Goal: Transaction & Acquisition: Book appointment/travel/reservation

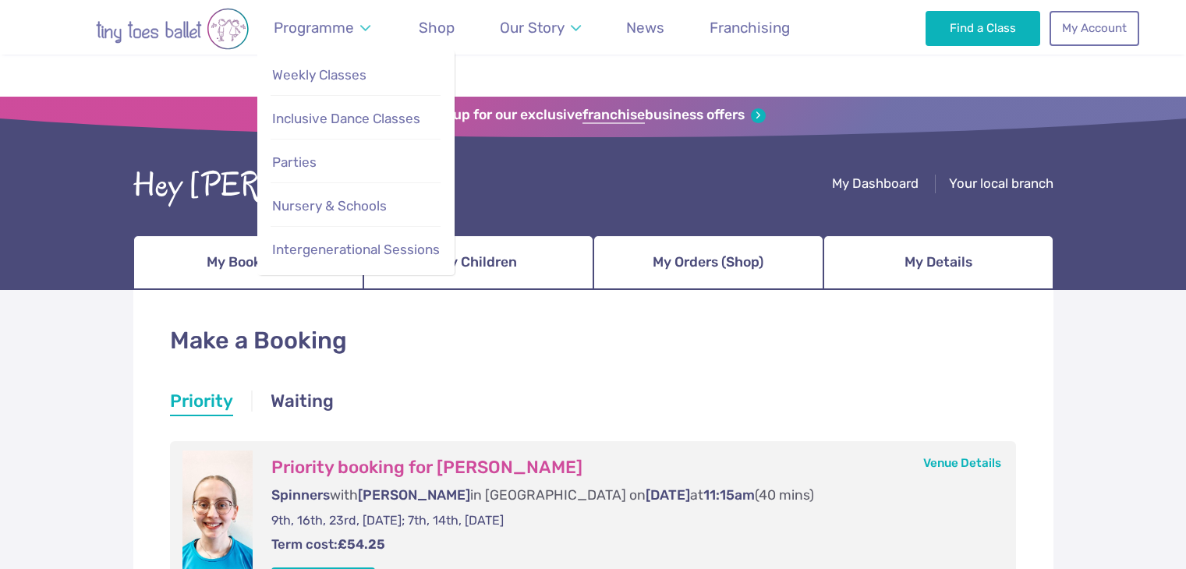
scroll to position [281, 0]
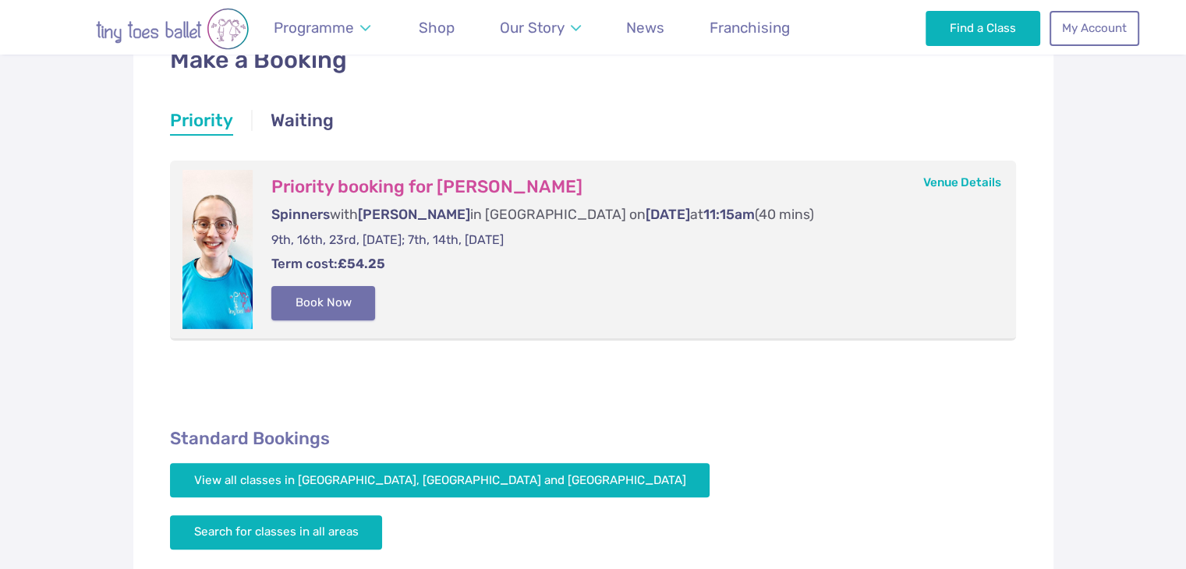
click at [332, 306] on button "Book Now" at bounding box center [323, 303] width 104 height 34
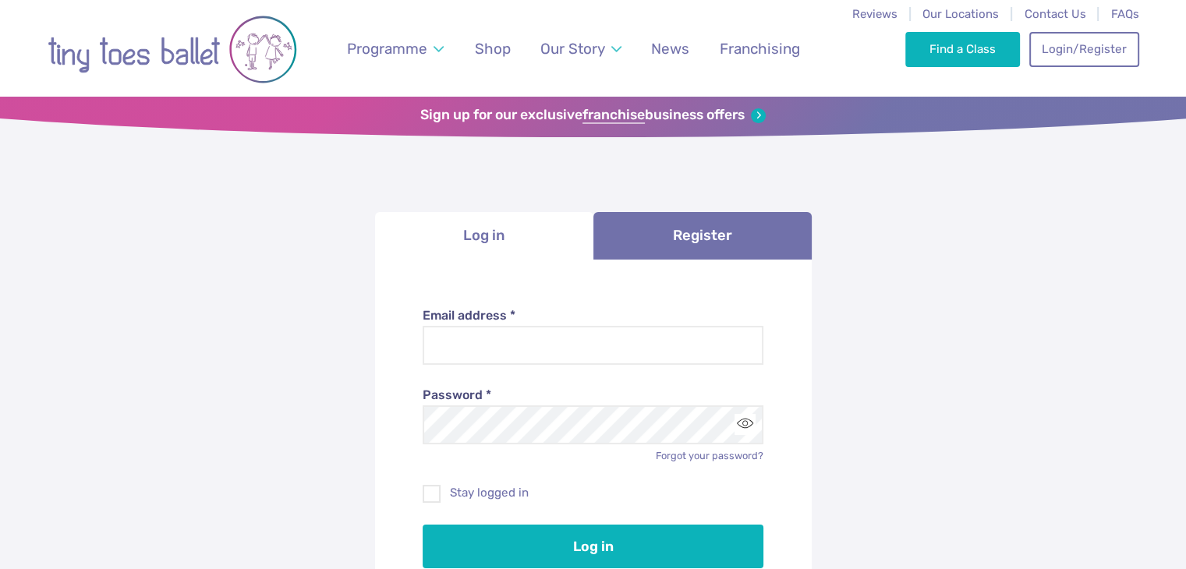
click at [503, 237] on li "Log in" at bounding box center [484, 236] width 218 height 48
click at [632, 356] on input "Email address *" at bounding box center [593, 345] width 341 height 39
type input "**********"
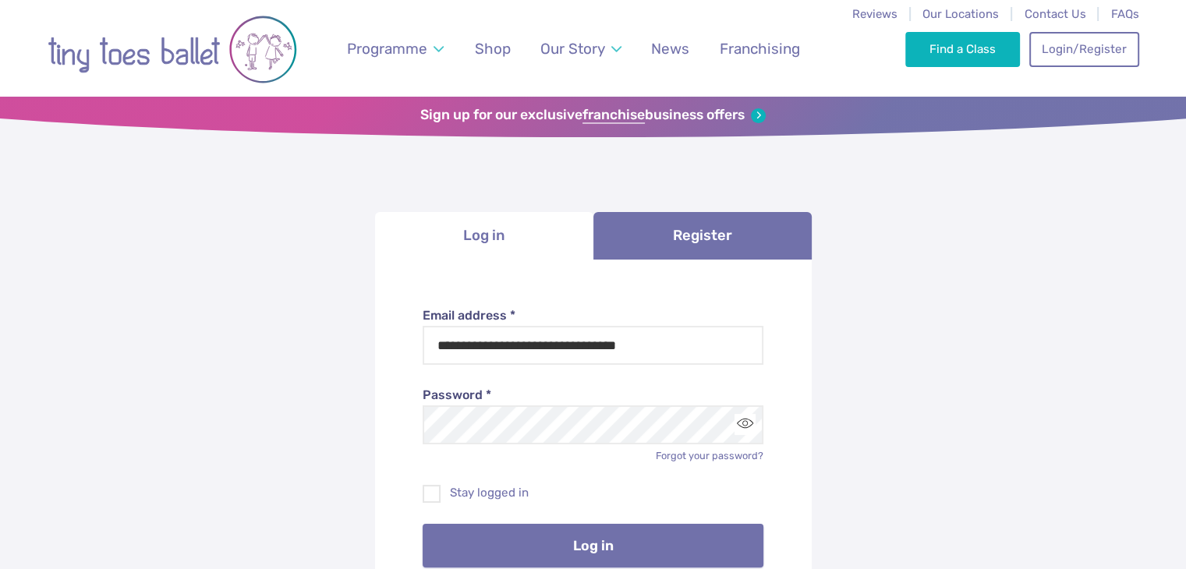
click at [588, 537] on button "Log in" at bounding box center [593, 546] width 341 height 44
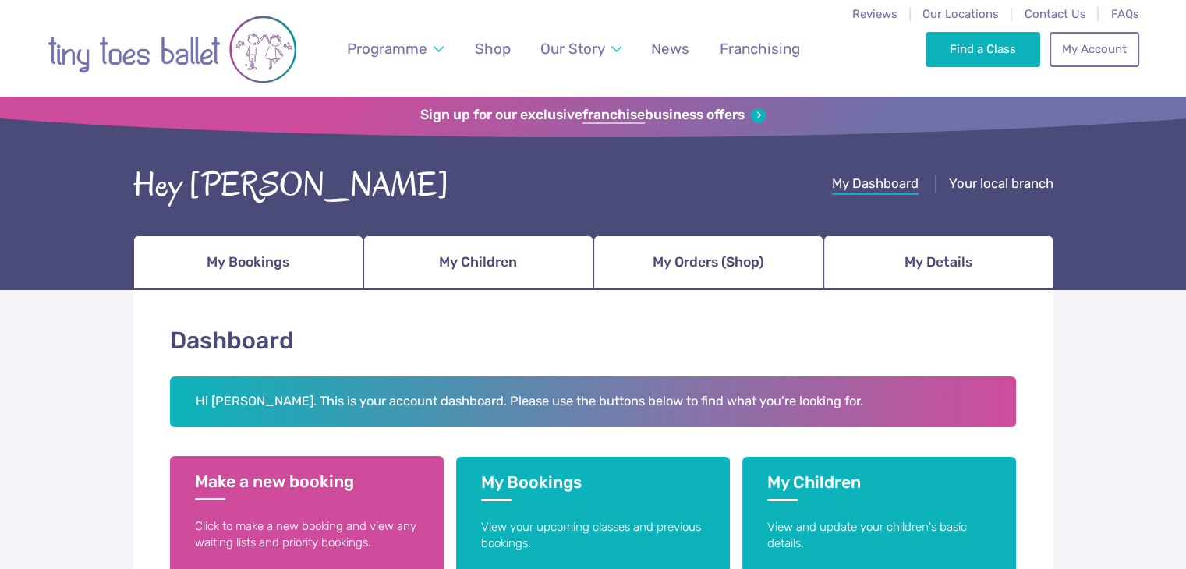
click at [264, 481] on h3 "Make a new booking" at bounding box center [307, 486] width 224 height 29
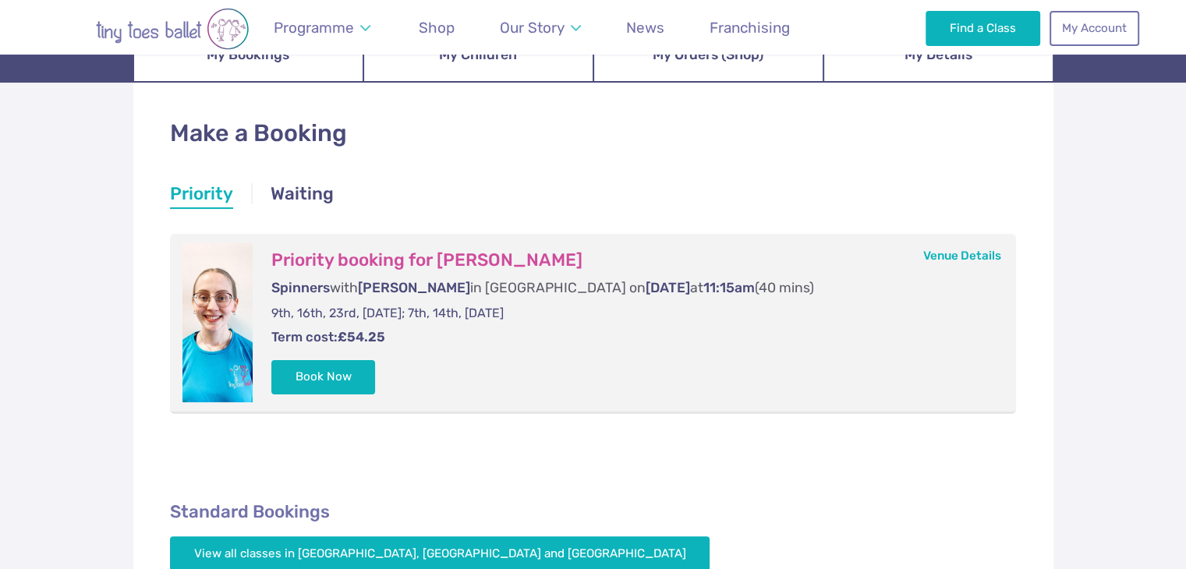
scroll to position [232, 0]
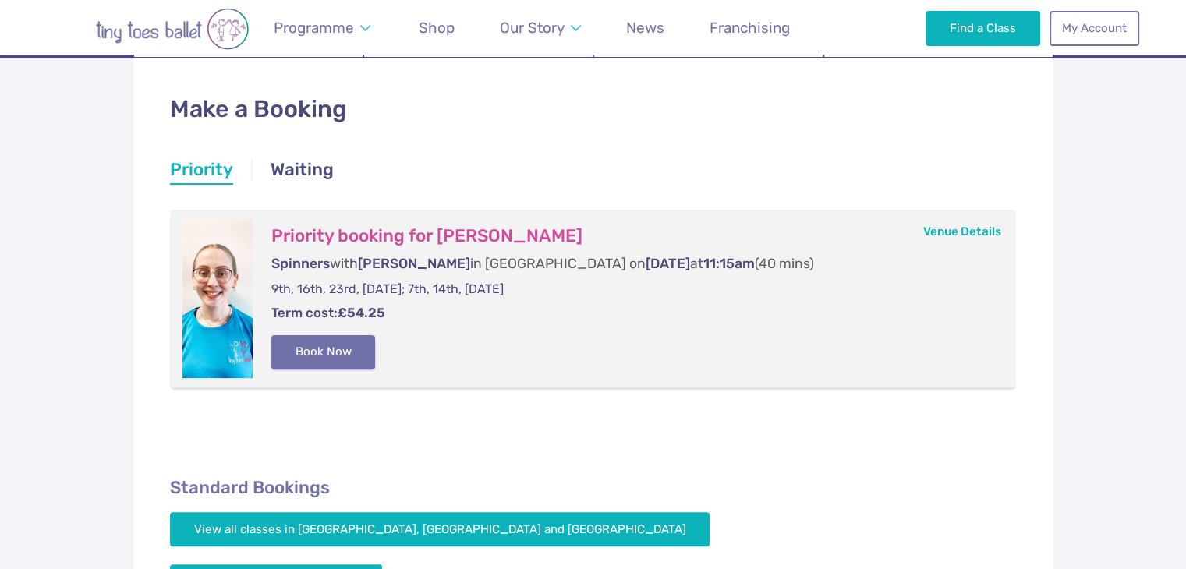
click at [347, 355] on button "Book Now" at bounding box center [323, 352] width 104 height 34
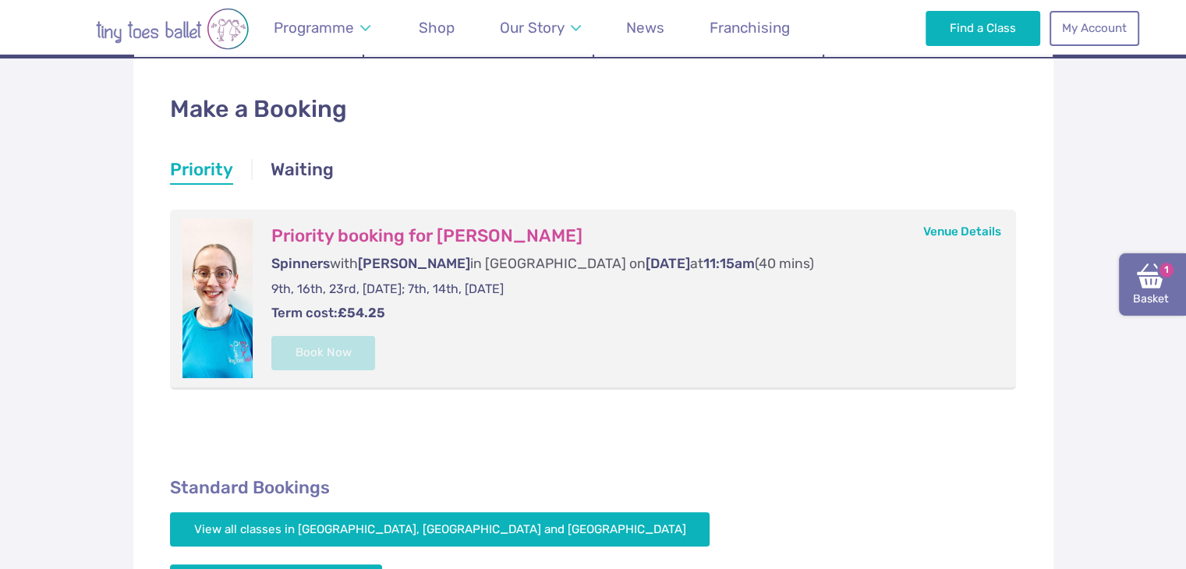
click at [1148, 288] on img at bounding box center [1151, 276] width 28 height 28
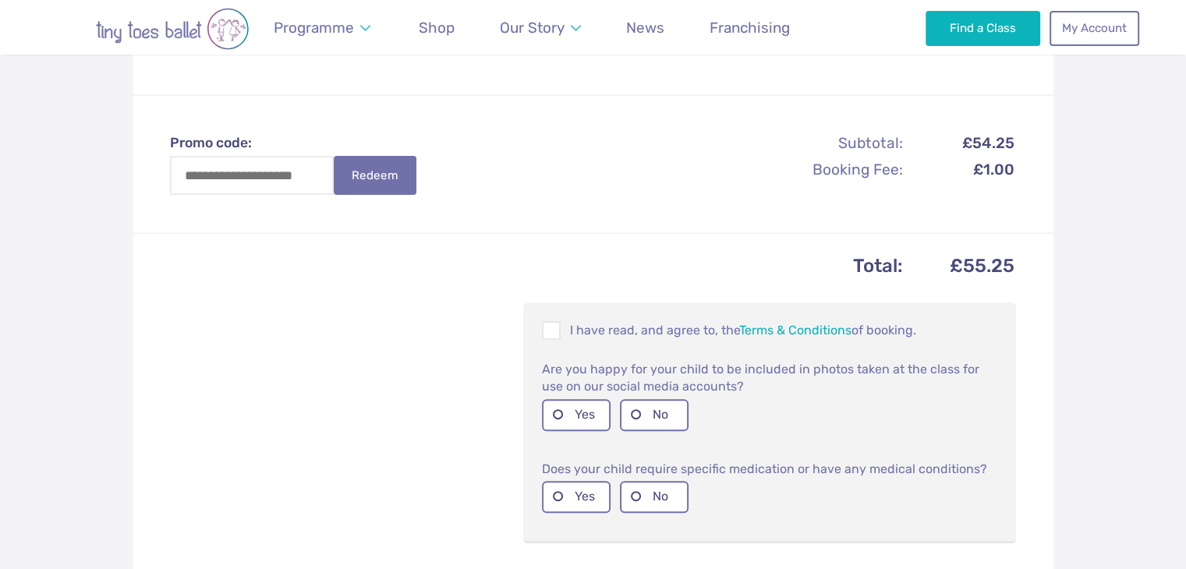
scroll to position [469, 0]
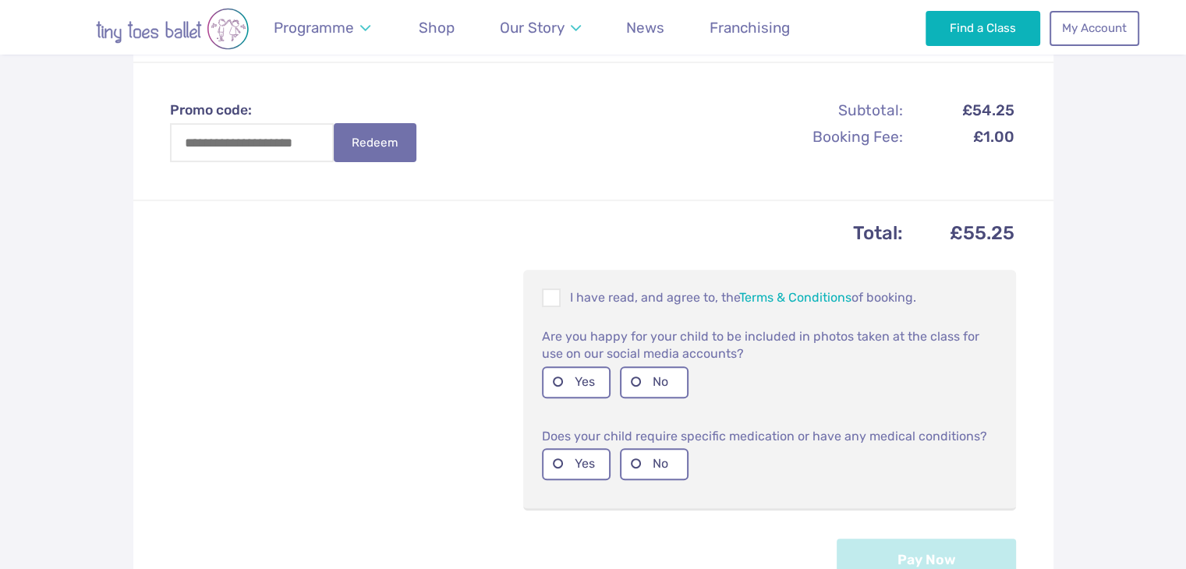
drag, startPoint x: 1197, startPoint y: 190, endPoint x: 1186, endPoint y: 356, distance: 166.4
click at [1185, 356] on html "Reviews Our Locations Contact Us FAQs Programme Weekly Classes Inclusive Dance …" at bounding box center [593, 333] width 1186 height 1690
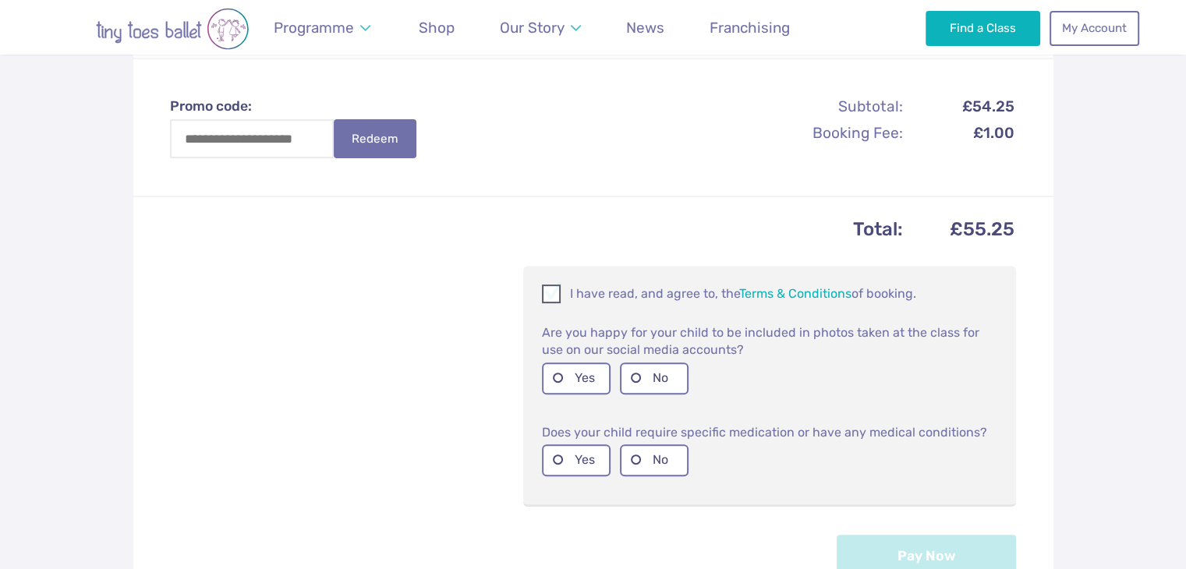
click at [561, 289] on span at bounding box center [551, 296] width 17 height 15
click at [564, 374] on label "Yes" at bounding box center [576, 379] width 69 height 32
click at [632, 465] on label "No" at bounding box center [654, 460] width 69 height 32
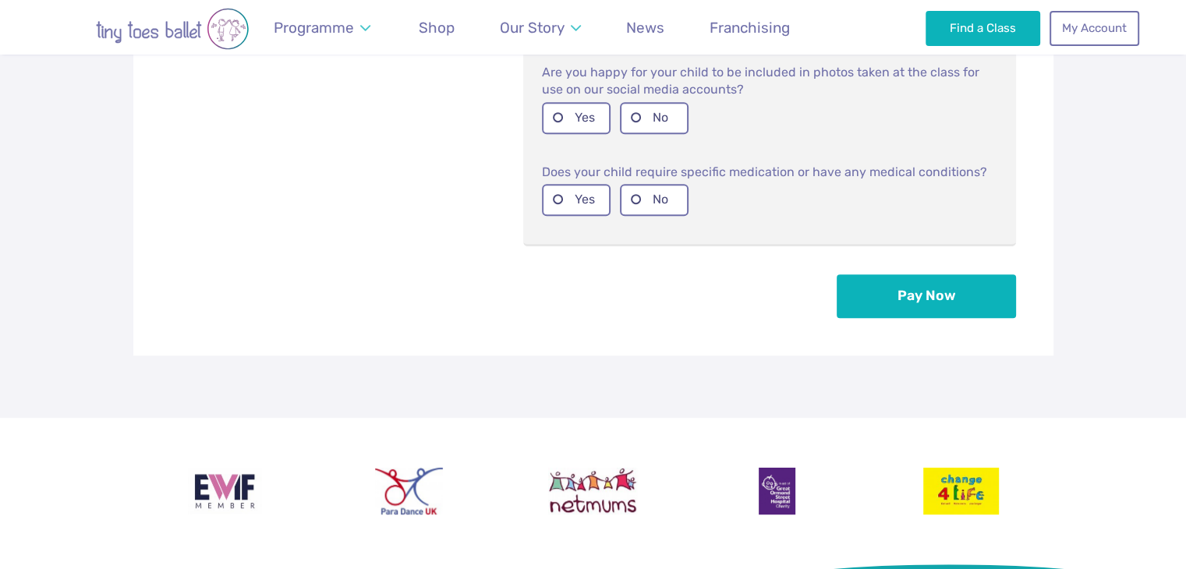
scroll to position [784, 0]
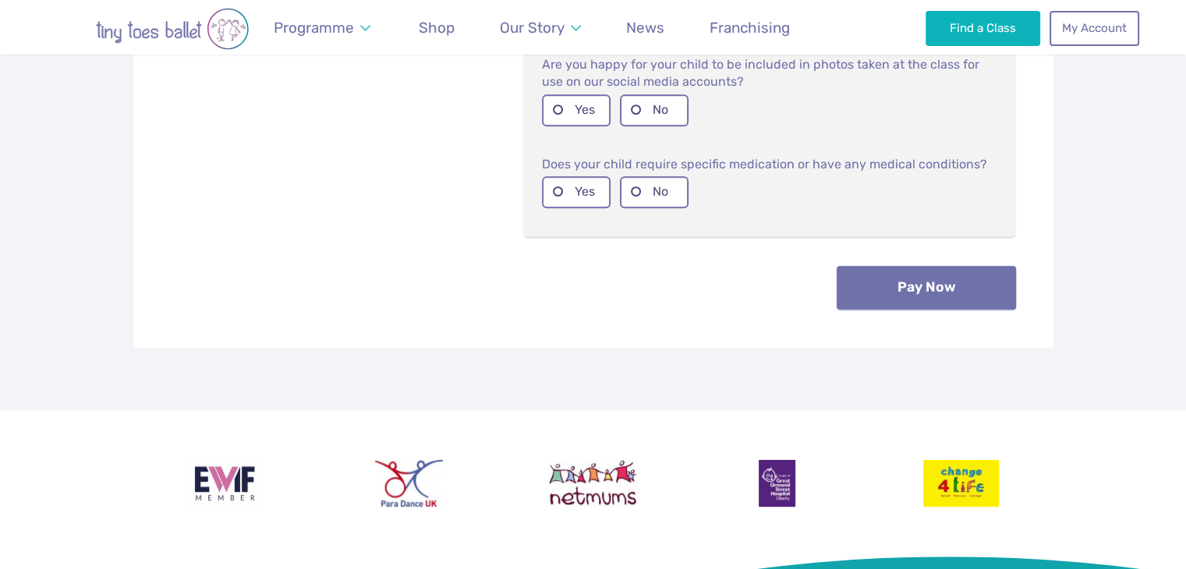
click at [968, 288] on button "Pay Now" at bounding box center [926, 288] width 179 height 44
